Goal: Go to known website: Access a specific website the user already knows

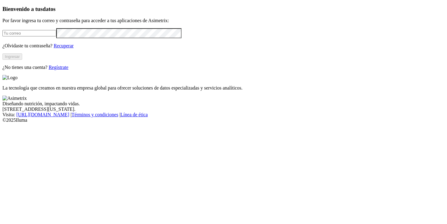
click at [56, 36] on input "email" at bounding box center [29, 33] width 54 height 6
type input "[PERSON_NAME][EMAIL_ADDRESS][PERSON_NAME][DOMAIN_NAME]"
click at [22, 60] on button "Ingresar" at bounding box center [12, 57] width 20 height 6
